Goal: Browse casually

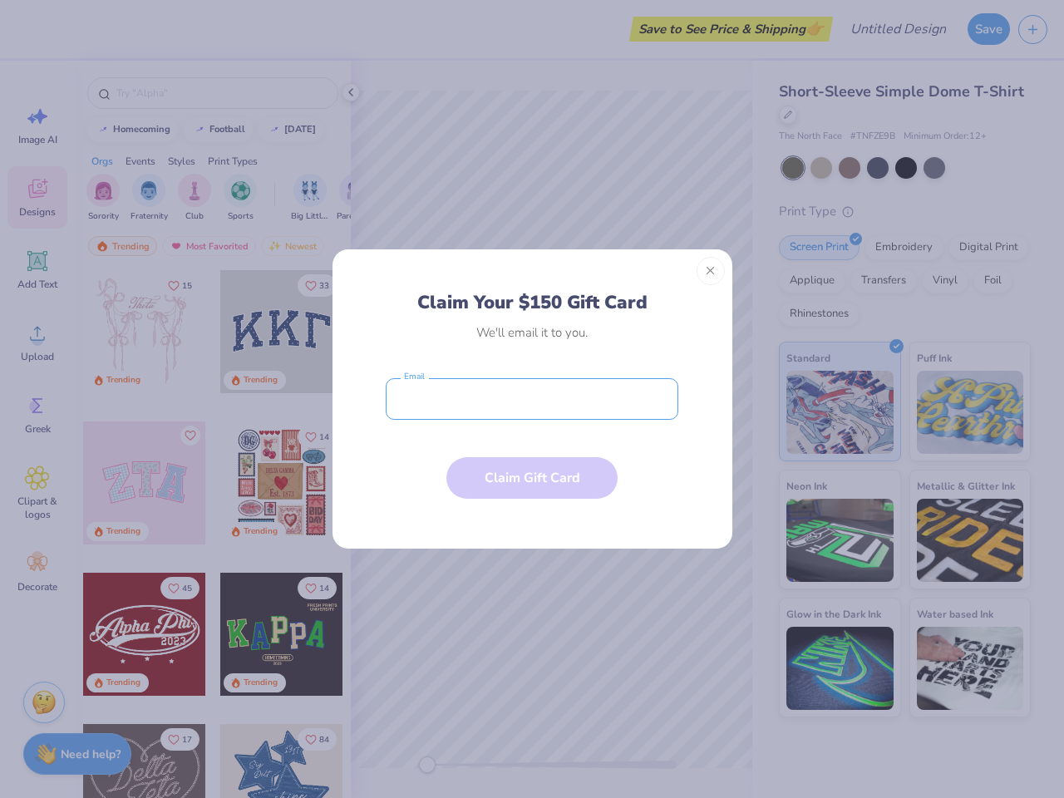
click at [532, 399] on input "email" at bounding box center [532, 399] width 293 height 42
click at [711, 271] on button "Close" at bounding box center [711, 271] width 28 height 28
